Goal: Obtain resource: Download file/media

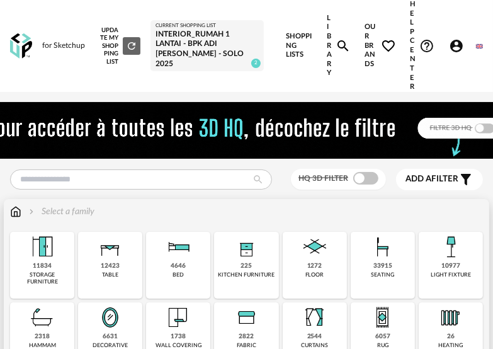
click at [369, 260] on img at bounding box center [383, 247] width 30 height 30
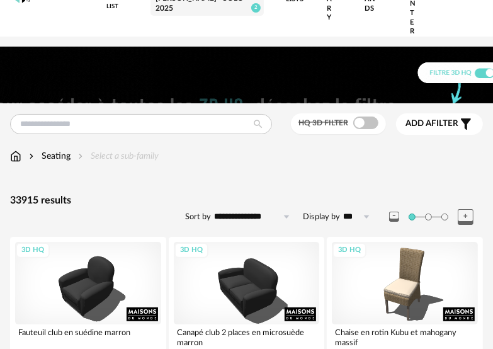
scroll to position [126, 0]
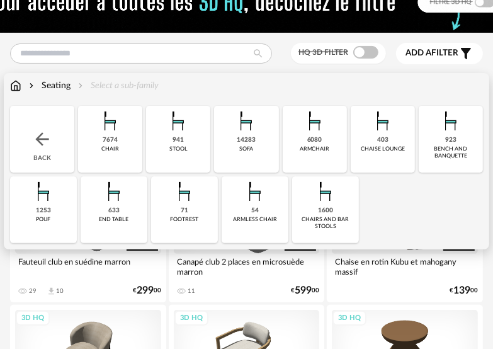
click at [341, 194] on div "1600 chairs and bar stools" at bounding box center [325, 209] width 67 height 67
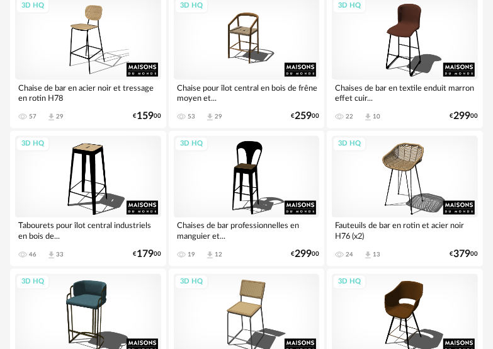
scroll to position [1133, 0]
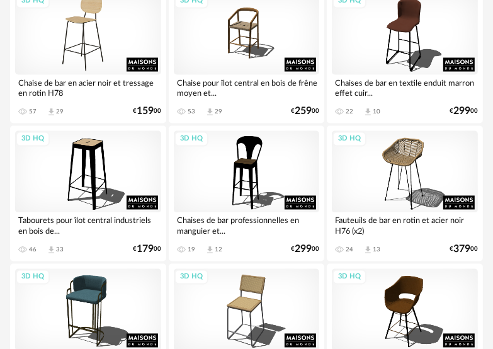
click at [101, 59] on div "3D HQ" at bounding box center [88, 33] width 146 height 82
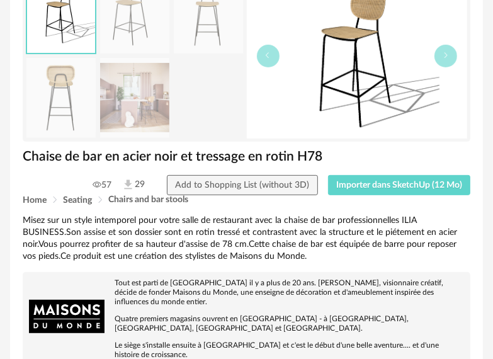
scroll to position [189, 0]
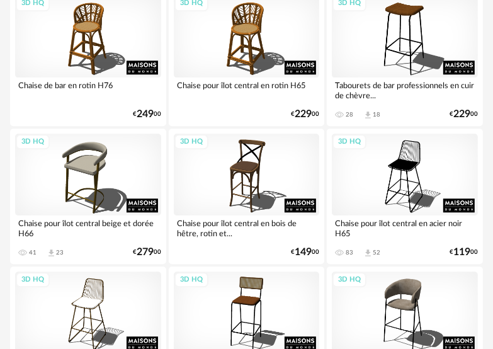
scroll to position [1574, 0]
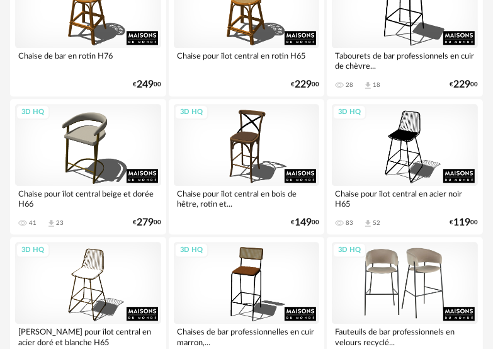
click at [405, 267] on div "3D HQ" at bounding box center [405, 283] width 146 height 82
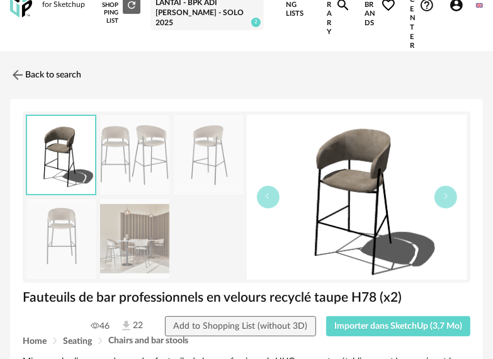
scroll to position [63, 0]
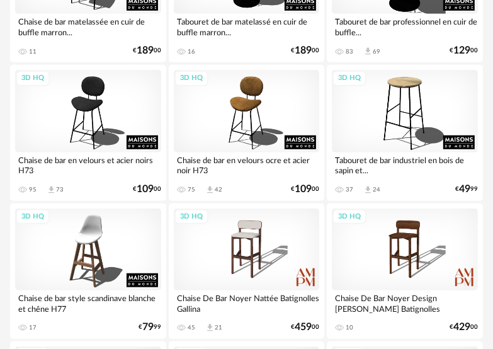
scroll to position [2833, 0]
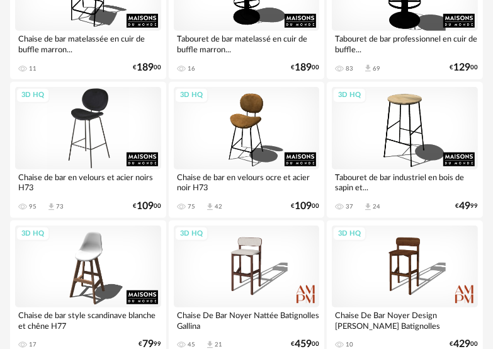
click at [91, 145] on div "3D HQ" at bounding box center [88, 128] width 146 height 82
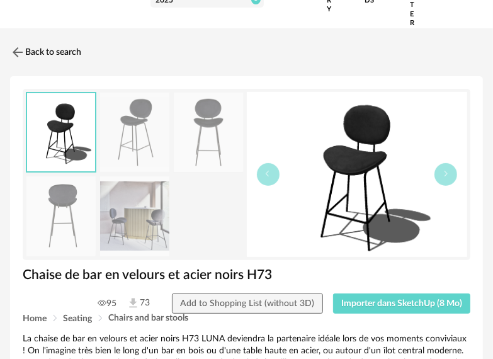
scroll to position [126, 0]
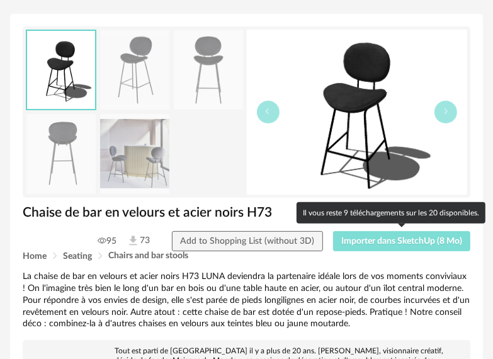
click at [415, 248] on button "Importer dans SketchUp (8 Mo)" at bounding box center [402, 241] width 138 height 20
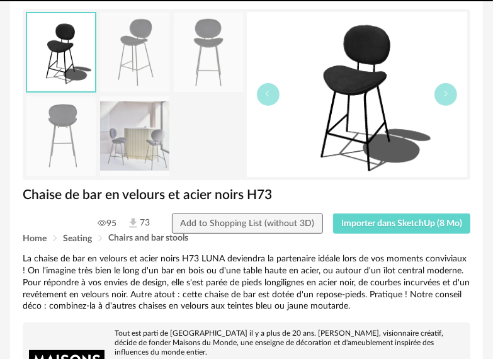
drag, startPoint x: 388, startPoint y: 158, endPoint x: 387, endPoint y: 171, distance: 12.7
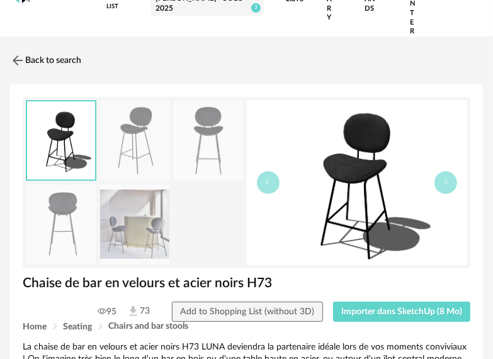
scroll to position [0, 0]
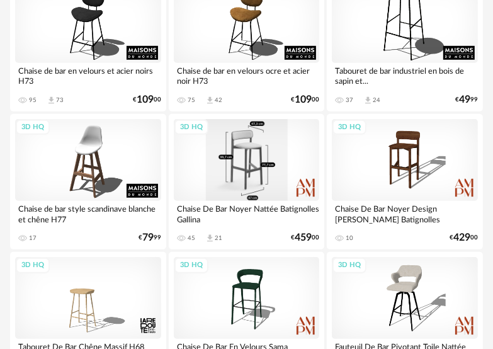
scroll to position [2876, 0]
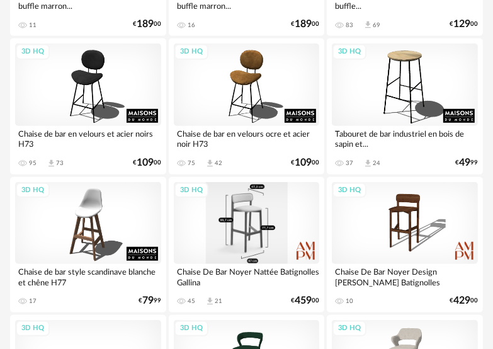
click at [270, 224] on div "3D HQ" at bounding box center [247, 223] width 146 height 82
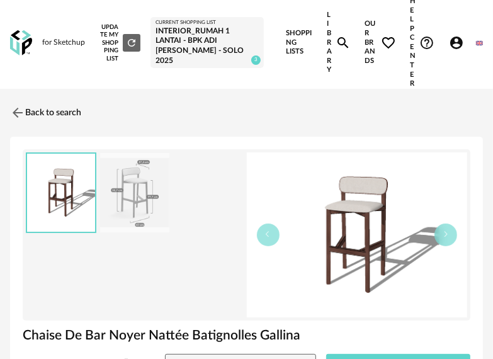
scroll to position [189, 0]
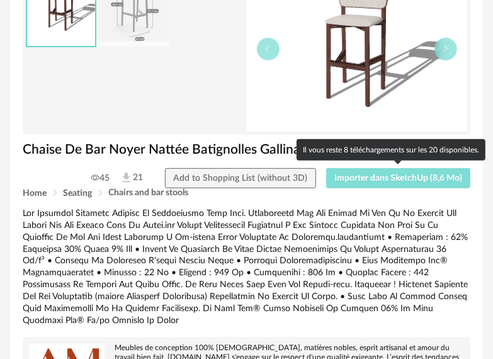
click at [405, 179] on span "Importer dans SketchUp (8,6 Mo)" at bounding box center [398, 178] width 128 height 9
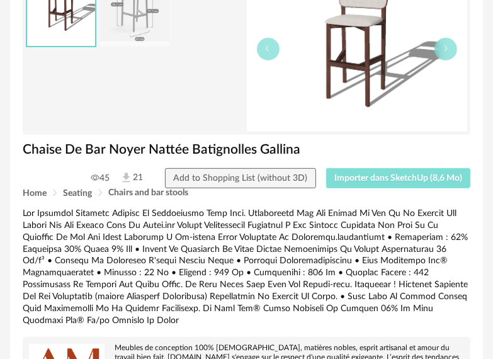
scroll to position [0, 0]
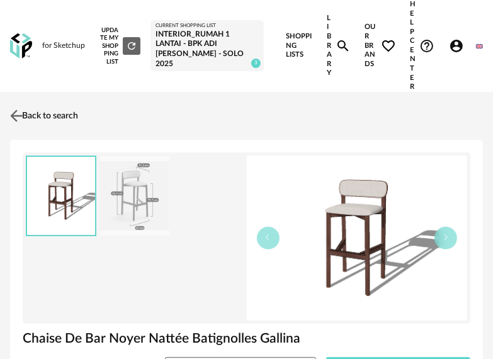
click at [18, 111] on img at bounding box center [17, 115] width 18 height 18
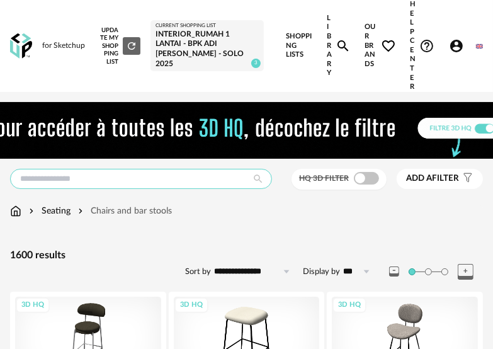
click at [176, 176] on input "text" at bounding box center [141, 179] width 262 height 20
click at [23, 214] on div "Seating Chairs and bar stools" at bounding box center [91, 211] width 162 height 13
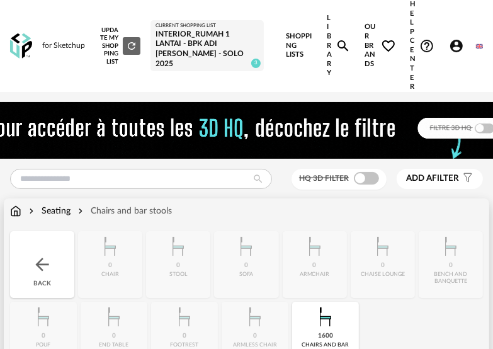
click at [18, 214] on img at bounding box center [15, 211] width 11 height 13
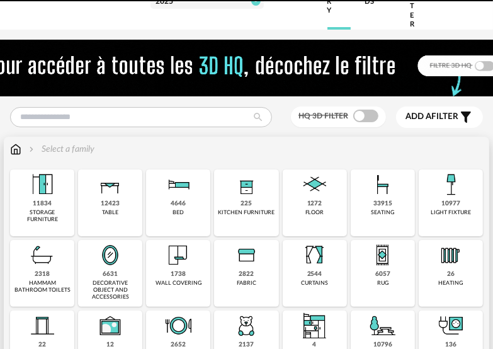
scroll to position [63, 0]
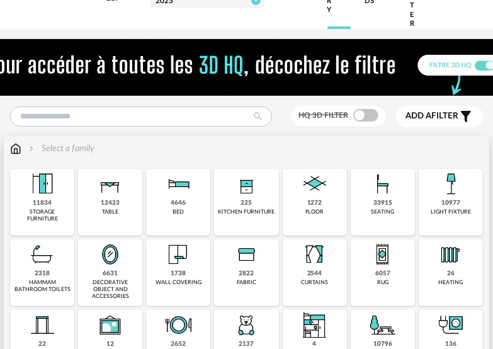
click at [380, 191] on img at bounding box center [383, 184] width 30 height 30
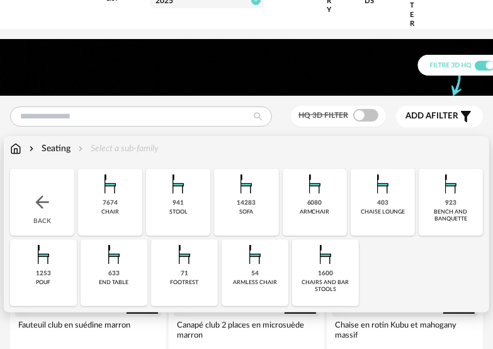
click at [254, 203] on div "14283" at bounding box center [246, 203] width 19 height 8
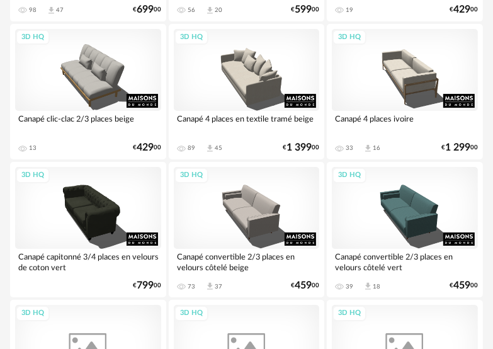
scroll to position [2203, 0]
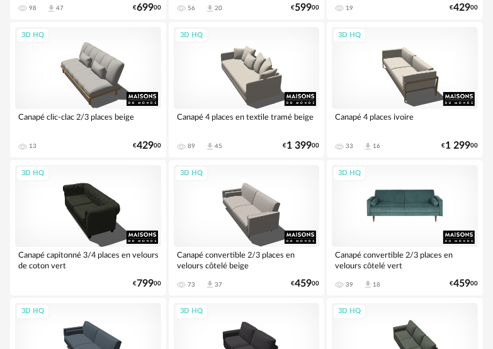
click at [404, 211] on div "3D HQ" at bounding box center [405, 206] width 146 height 82
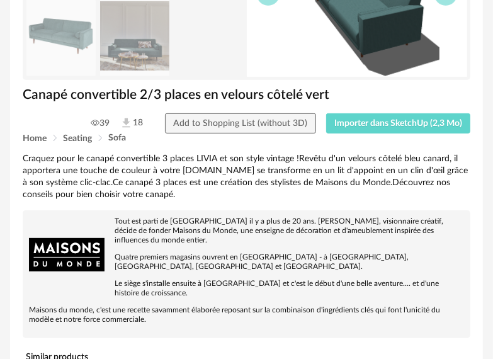
scroll to position [252, 0]
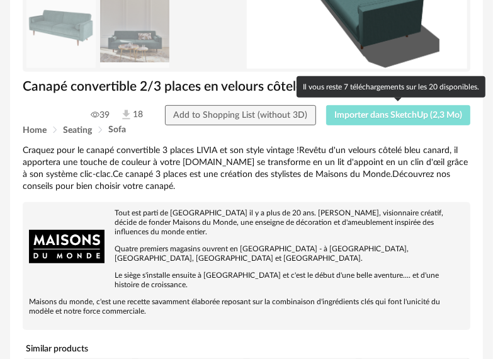
click at [407, 119] on button "Importer dans SketchUp (2,3 Mo)" at bounding box center [398, 115] width 145 height 20
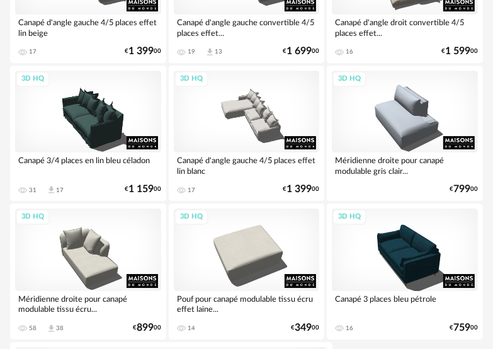
scroll to position [4658, 0]
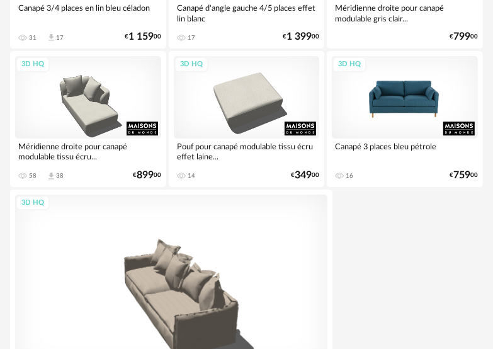
click at [410, 120] on div "3D HQ" at bounding box center [405, 97] width 146 height 82
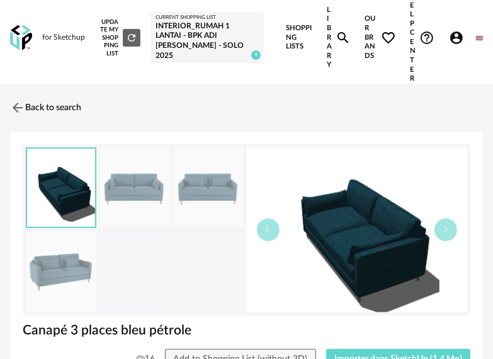
scroll to position [126, 0]
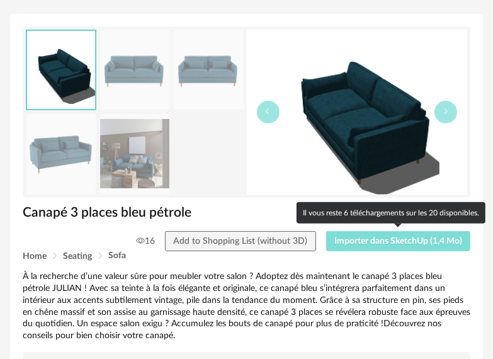
click at [386, 240] on span "Importer dans SketchUp (1,4 Mo)" at bounding box center [398, 241] width 128 height 9
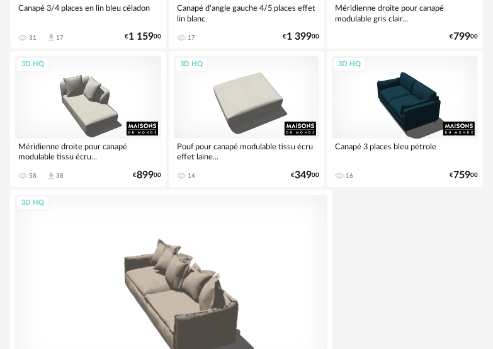
scroll to position [4809, 0]
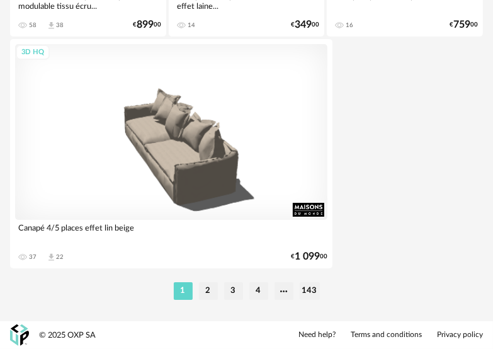
click at [206, 281] on div "1 2 3 4 143" at bounding box center [246, 291] width 473 height 20
click at [208, 291] on li "2" at bounding box center [208, 291] width 19 height 18
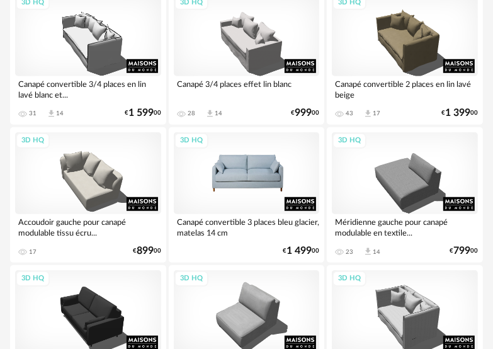
scroll to position [567, 0]
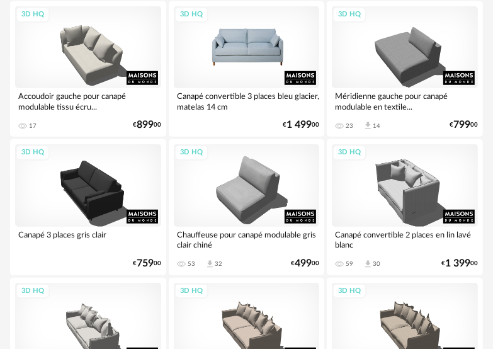
click at [272, 70] on div "3D HQ" at bounding box center [247, 47] width 146 height 82
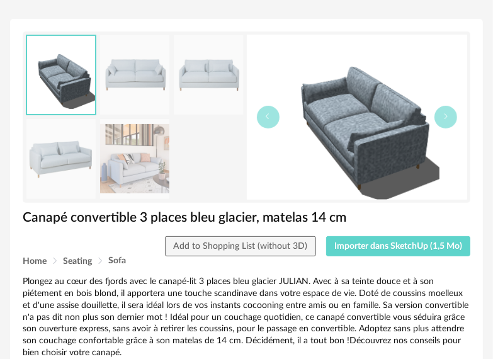
scroll to position [126, 0]
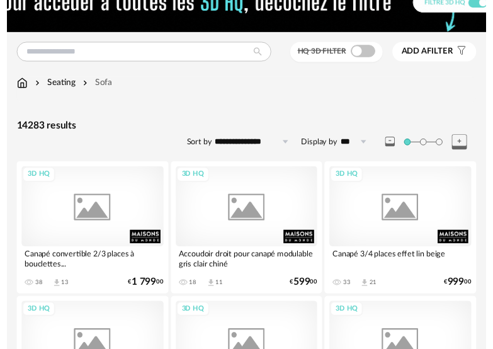
scroll to position [567, 0]
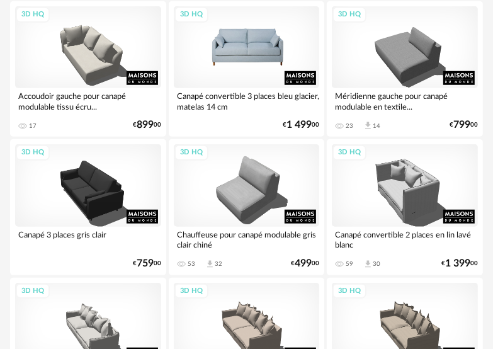
click at [272, 68] on div "3D HQ" at bounding box center [247, 47] width 146 height 82
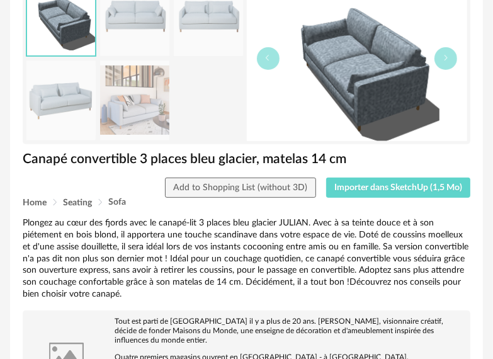
scroll to position [189, 0]
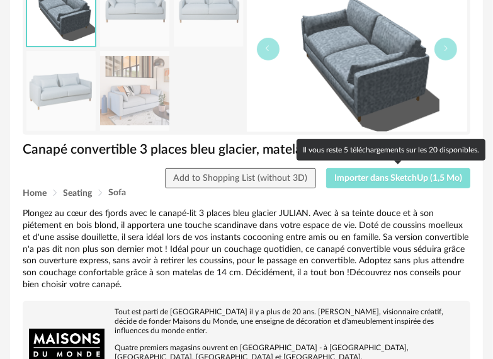
click at [386, 180] on span "Importer dans SketchUp (1,5 Mo)" at bounding box center [398, 178] width 128 height 9
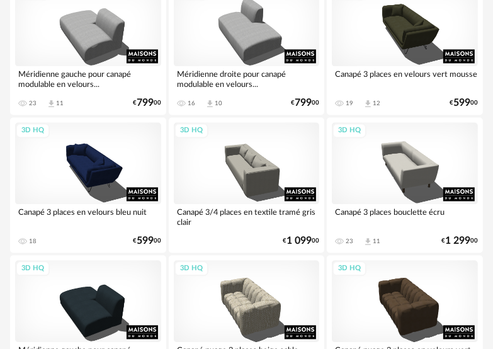
scroll to position [3840, 0]
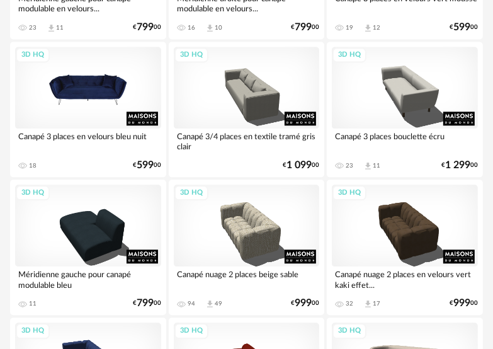
click at [119, 108] on div "3D HQ" at bounding box center [88, 88] width 146 height 82
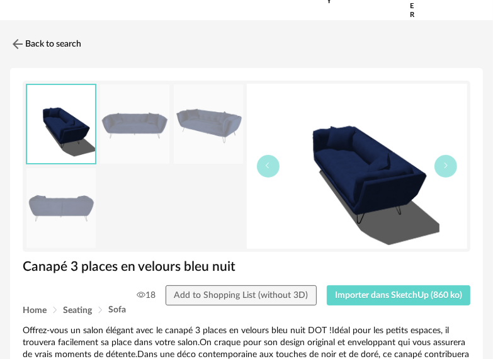
scroll to position [126, 0]
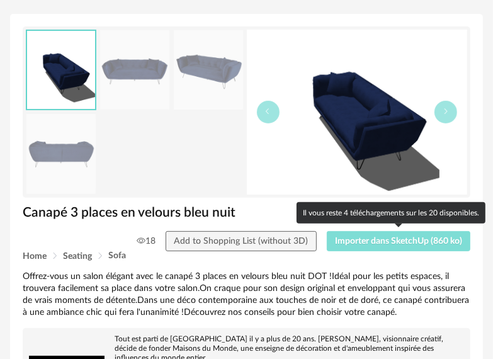
click at [390, 244] on span "Importer dans SketchUp (860 ko)" at bounding box center [398, 241] width 127 height 9
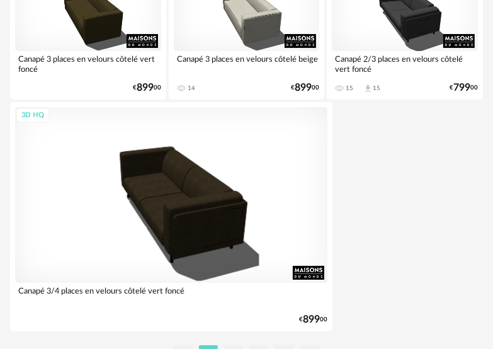
scroll to position [4809, 0]
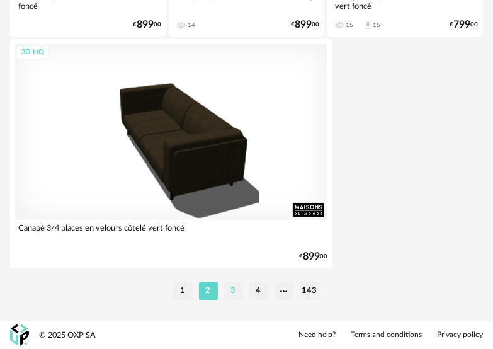
click at [237, 295] on li "3" at bounding box center [233, 291] width 19 height 18
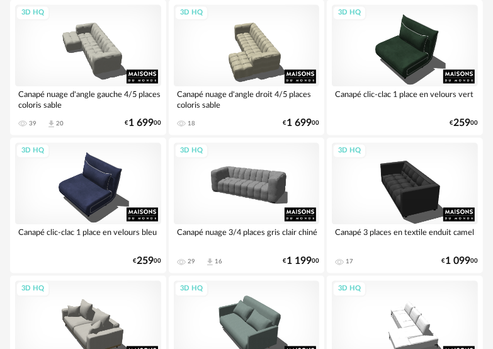
scroll to position [1259, 0]
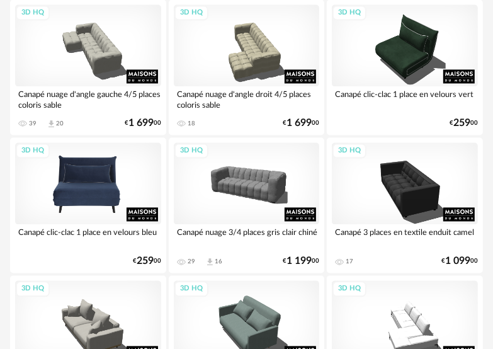
click at [110, 202] on div "3D HQ" at bounding box center [88, 183] width 146 height 82
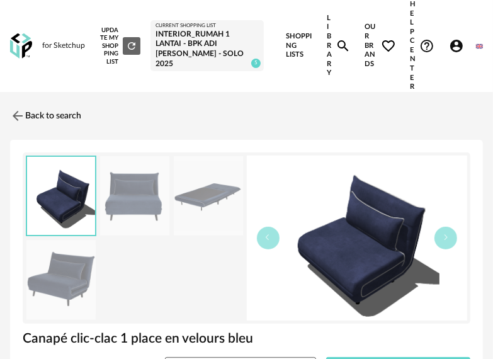
scroll to position [126, 0]
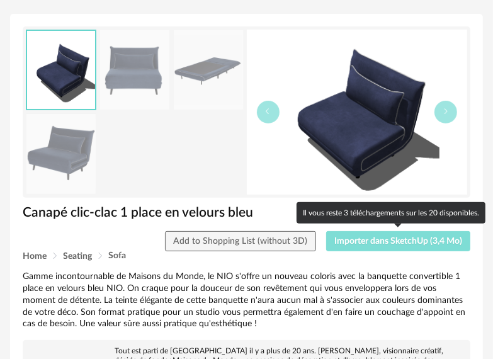
click at [394, 242] on span "Importer dans SketchUp (3,4 Mo)" at bounding box center [398, 241] width 128 height 9
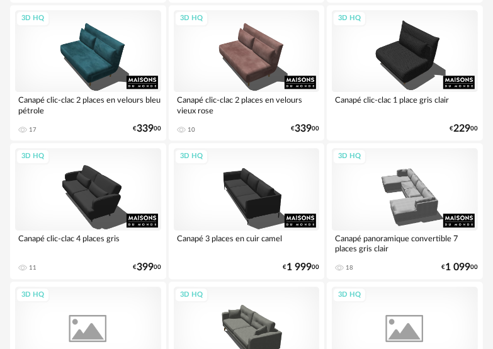
scroll to position [4091, 0]
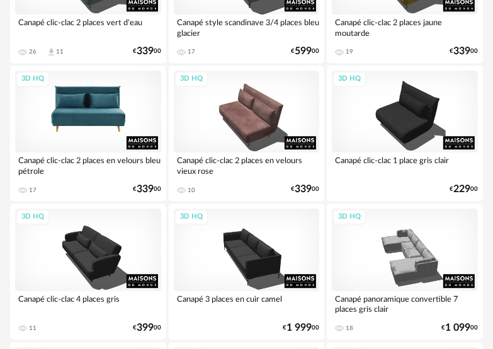
click at [116, 118] on div "3D HQ" at bounding box center [88, 111] width 146 height 82
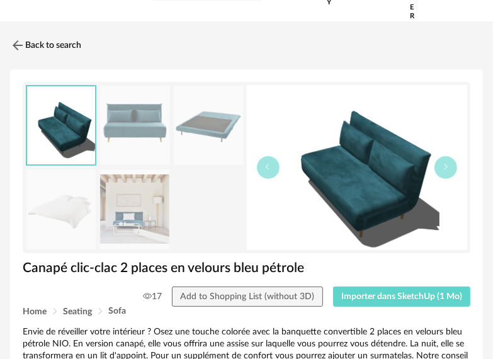
scroll to position [126, 0]
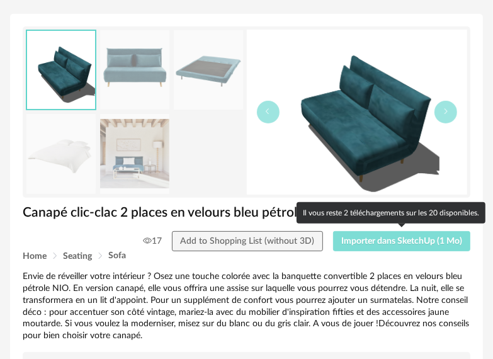
click at [405, 240] on span "Importer dans SketchUp (1 Mo)" at bounding box center [401, 241] width 121 height 9
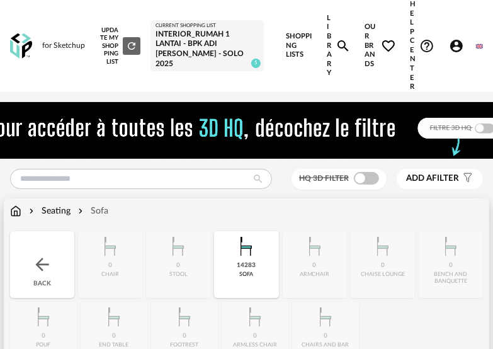
click at [20, 211] on img at bounding box center [15, 211] width 11 height 13
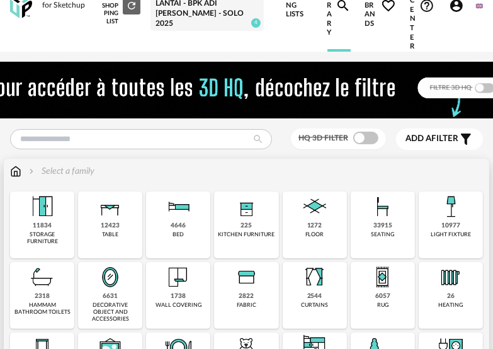
scroll to position [63, 0]
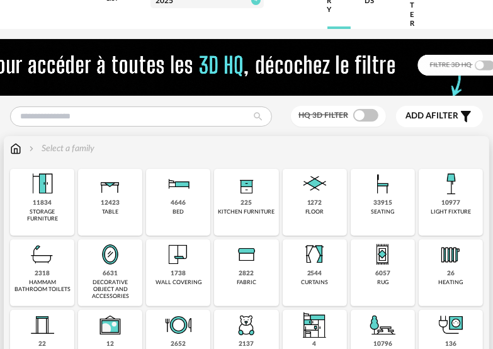
click at [115, 199] on div "12423" at bounding box center [110, 203] width 19 height 8
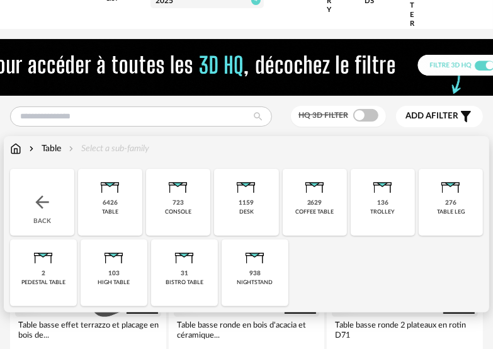
click at [332, 209] on div "coffee table" at bounding box center [314, 211] width 38 height 7
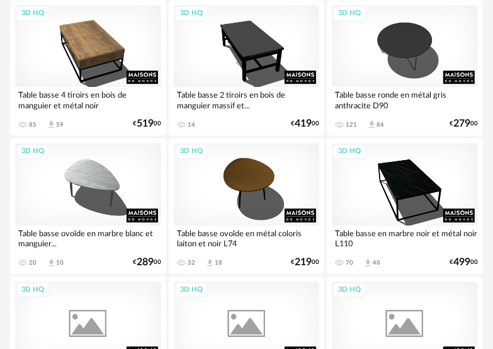
scroll to position [1951, 0]
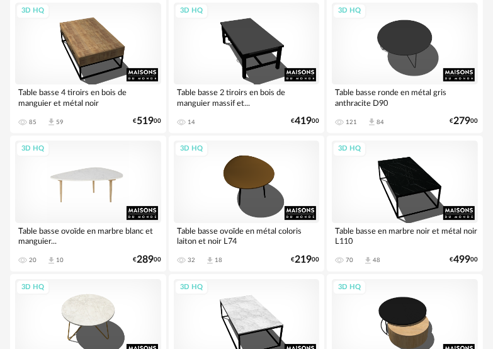
click at [137, 183] on div "3D HQ" at bounding box center [88, 181] width 146 height 82
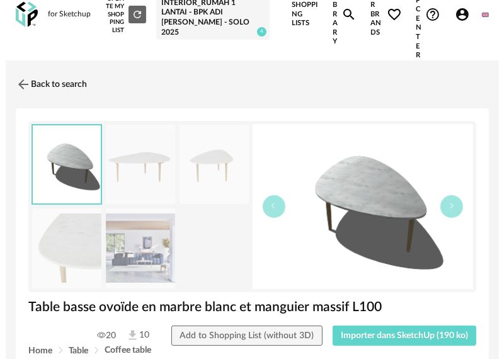
scroll to position [126, 0]
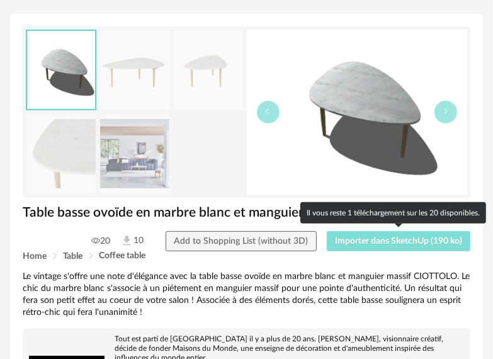
click at [412, 238] on span "Importer dans SketchUp (190 ko)" at bounding box center [398, 241] width 127 height 9
